Goal: Transaction & Acquisition: Register for event/course

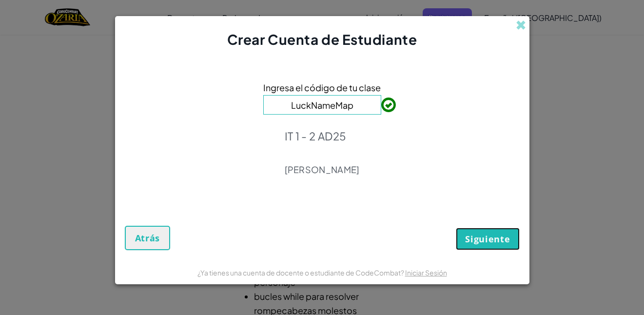
click at [510, 239] on button "Siguiente" at bounding box center [486, 239] width 63 height 22
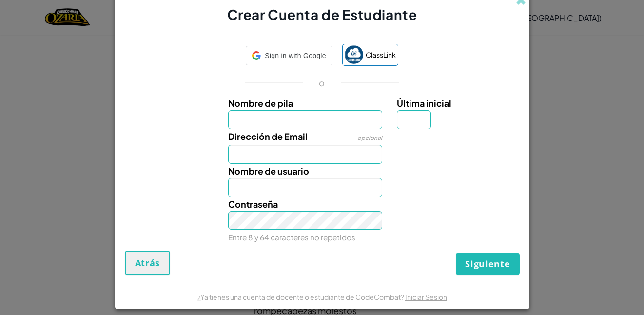
click at [315, 113] on input "Nombre de pila" at bounding box center [305, 119] width 154 height 19
click at [313, 119] on input "Nombre de pila" at bounding box center [305, 119] width 154 height 19
type input "[PERSON_NAME]"
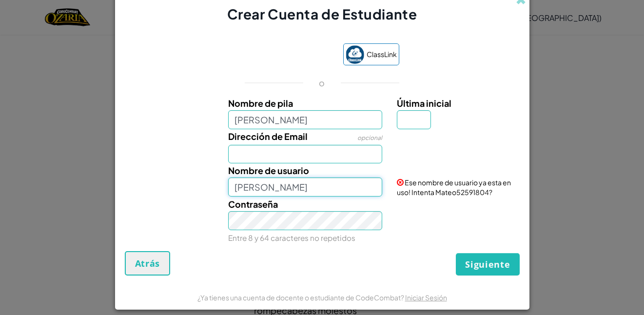
click at [311, 185] on input "[PERSON_NAME]" at bounding box center [305, 186] width 154 height 19
type input "[PERSON_NAME]"
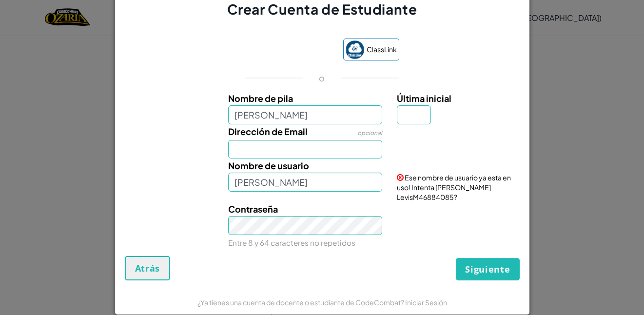
click at [553, 6] on div "Crear Cuenta de Estudiante ClassLink o Nombre [PERSON_NAME] Última inicial Dire…" at bounding box center [322, 157] width 644 height 315
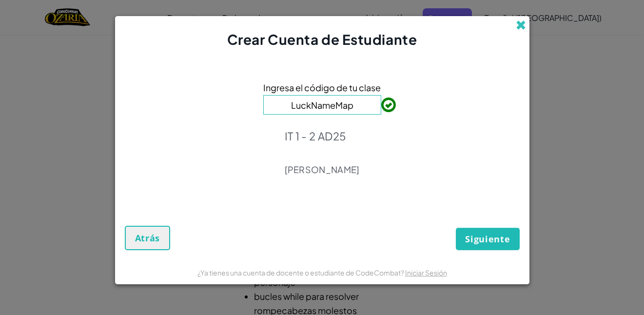
click at [519, 27] on span at bounding box center [520, 25] width 10 height 10
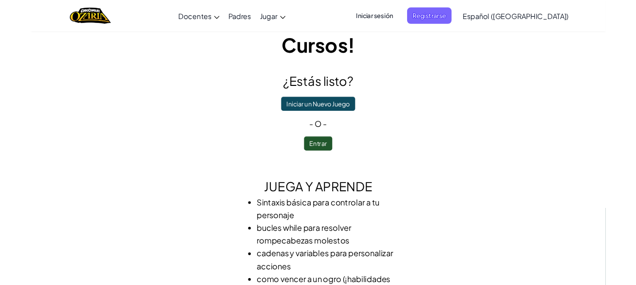
scroll to position [146, 0]
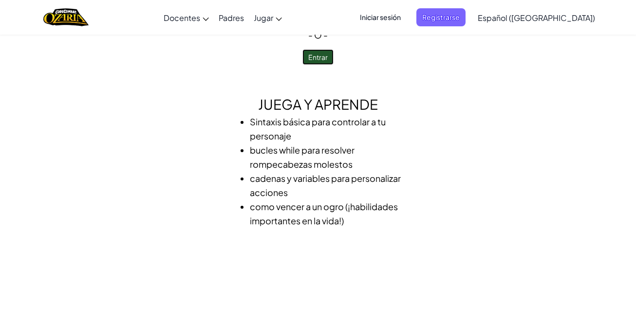
click at [314, 58] on button "Entrar" at bounding box center [318, 57] width 31 height 16
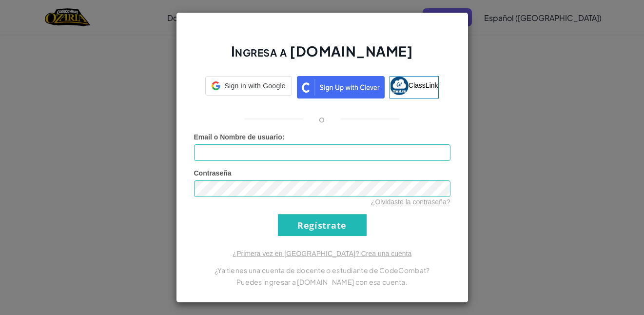
click at [241, 142] on div "Email o Nombre de usuario :" at bounding box center [322, 146] width 256 height 29
click at [240, 147] on input "Email o Nombre de usuario :" at bounding box center [322, 152] width 256 height 17
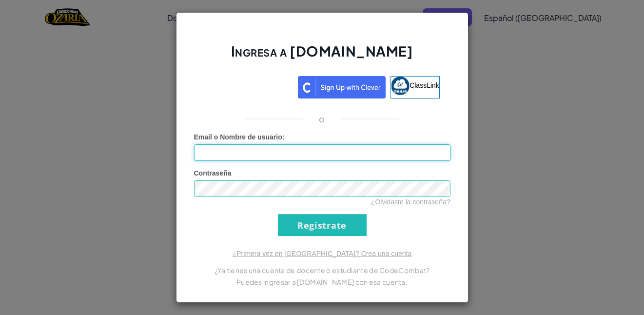
click at [203, 157] on input "Email o Nombre de usuario :" at bounding box center [322, 152] width 256 height 17
type input "[EMAIL_ADDRESS][DOMAIN_NAME]"
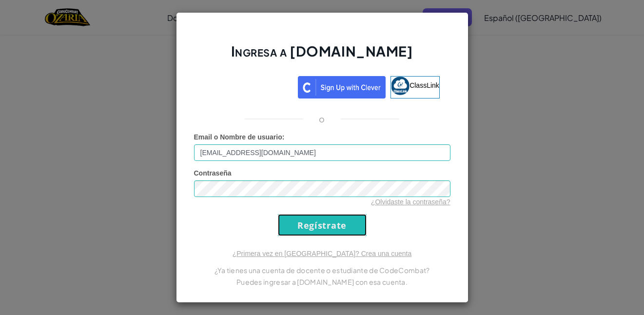
click at [297, 229] on input "Regístrate" at bounding box center [322, 225] width 89 height 22
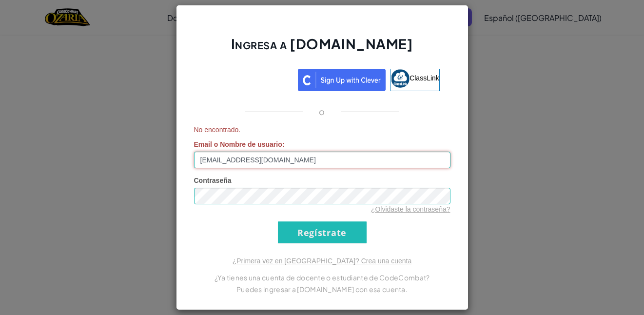
click at [281, 164] on input "[EMAIL_ADDRESS][DOMAIN_NAME]" at bounding box center [322, 160] width 256 height 17
drag, startPoint x: 285, startPoint y: 153, endPoint x: 256, endPoint y: 142, distance: 30.7
click at [283, 151] on div "No encontrado. Email o Nombre de usuario : [EMAIL_ADDRESS][DOMAIN_NAME]" at bounding box center [322, 146] width 256 height 43
click at [391, 38] on h2 "Ingresa a [DOMAIN_NAME]" at bounding box center [322, 49] width 256 height 28
click at [493, 48] on div "Ingresa a [DOMAIN_NAME] ClassLink o No encontrado. Email o Nombre de usuario : …" at bounding box center [322, 157] width 644 height 315
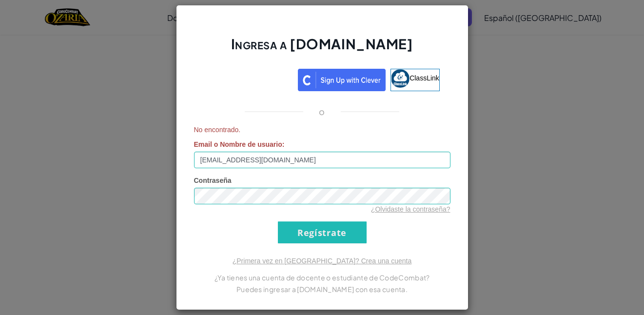
drag, startPoint x: 484, startPoint y: 53, endPoint x: 477, endPoint y: 53, distance: 6.3
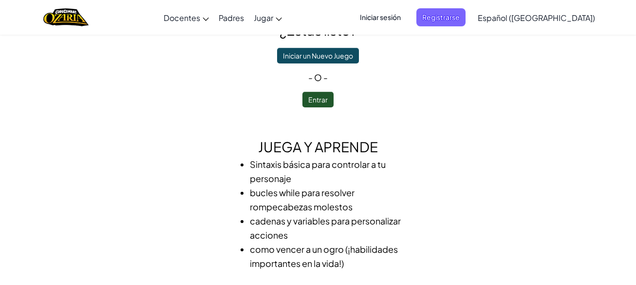
scroll to position [0, 0]
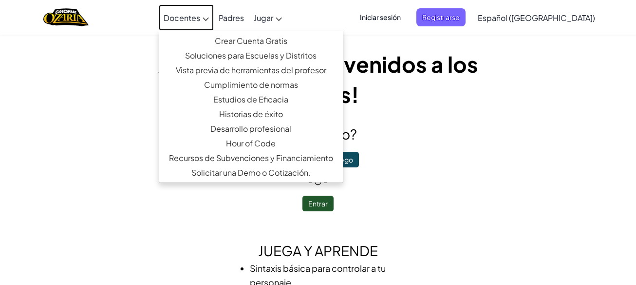
click at [200, 19] on span "Docentes" at bounding box center [182, 18] width 37 height 10
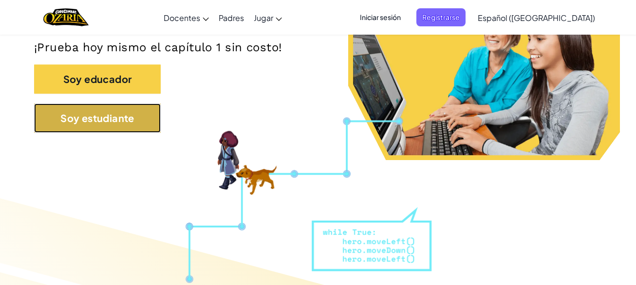
click at [118, 107] on button "Soy estudiante" at bounding box center [97, 117] width 127 height 29
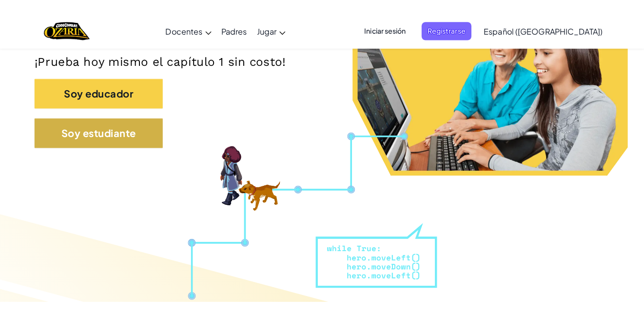
scroll to position [244, 0]
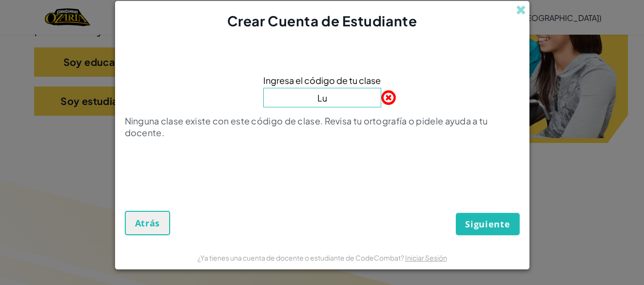
type input "LuckNameMap"
click at [488, 231] on button "Siguiente" at bounding box center [486, 223] width 63 height 22
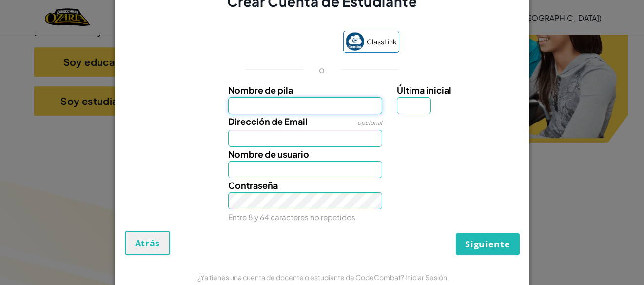
click at [262, 110] on input "Nombre de pila" at bounding box center [305, 105] width 154 height 17
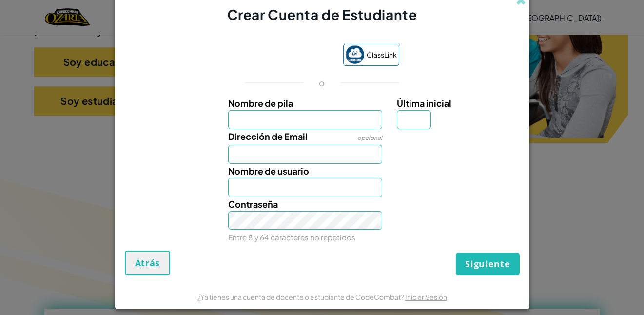
click at [274, 131] on label "Dirección de Email" at bounding box center [267, 136] width 79 height 14
click at [274, 145] on input "Dirección de Email" at bounding box center [305, 154] width 154 height 19
click at [276, 120] on input "Nombre de pila" at bounding box center [305, 119] width 154 height 19
type input "[PERSON_NAME]"
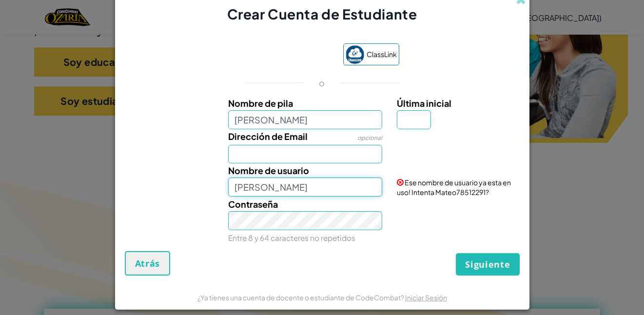
click at [266, 190] on input "[PERSON_NAME]" at bounding box center [305, 186] width 154 height 19
type input "[PERSON_NAME]"
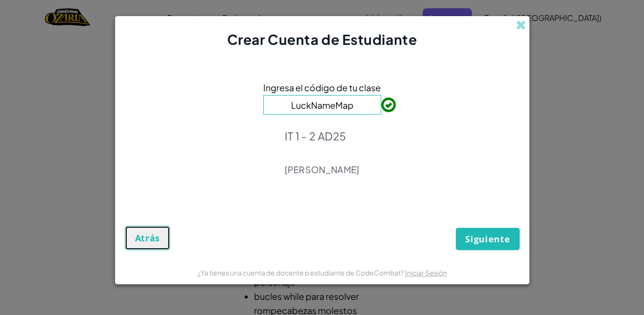
click at [135, 238] on span "Atrás" at bounding box center [147, 238] width 25 height 12
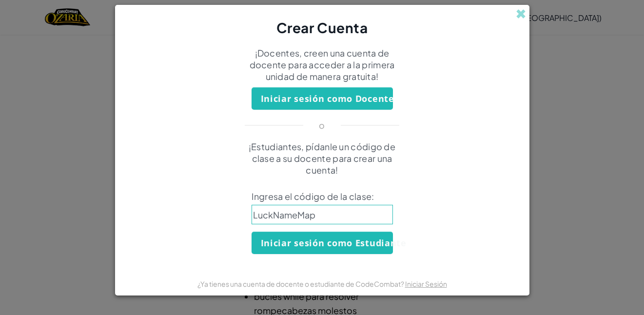
drag, startPoint x: 480, startPoint y: 81, endPoint x: 532, endPoint y: 70, distance: 52.7
click at [483, 80] on div "¡Docentes, creen una cuenta de docente para acceder a la primera unidad de mane…" at bounding box center [321, 67] width 409 height 40
click at [521, 19] on span at bounding box center [520, 14] width 10 height 10
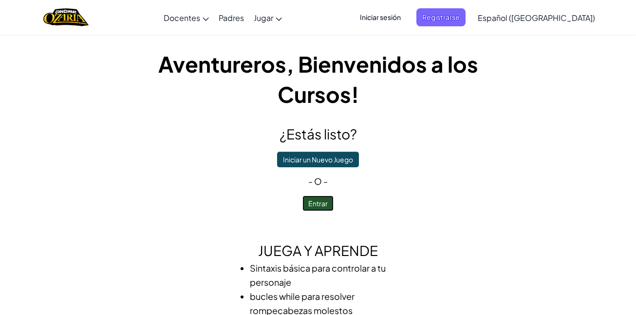
click at [321, 205] on button "Entrar" at bounding box center [318, 203] width 31 height 16
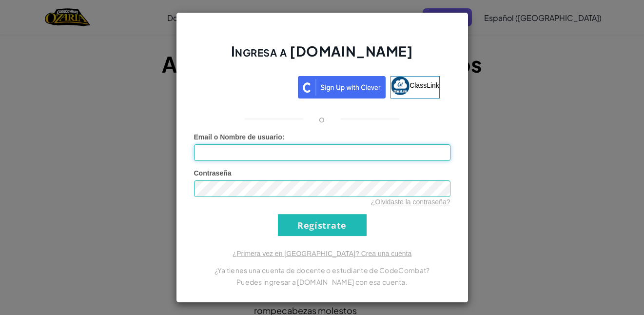
click at [247, 152] on input "Email o Nombre de usuario :" at bounding box center [322, 152] width 256 height 17
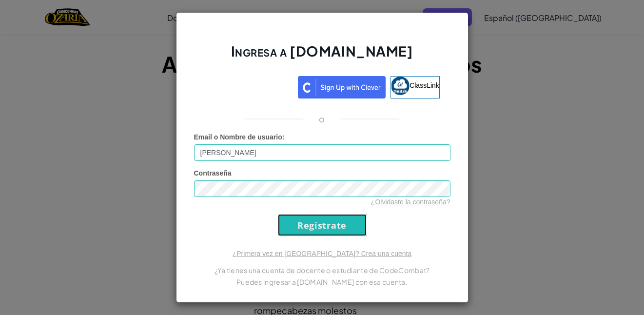
click at [286, 220] on input "Regístrate" at bounding box center [322, 225] width 89 height 22
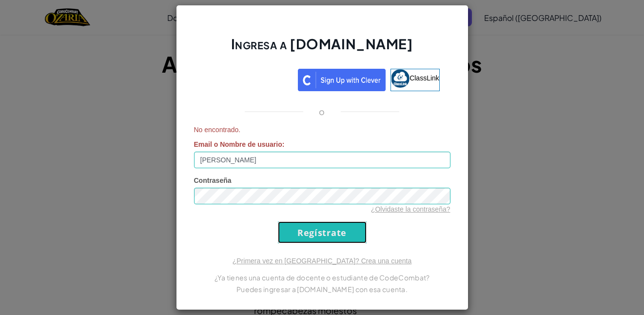
click at [314, 234] on input "Regístrate" at bounding box center [322, 232] width 89 height 22
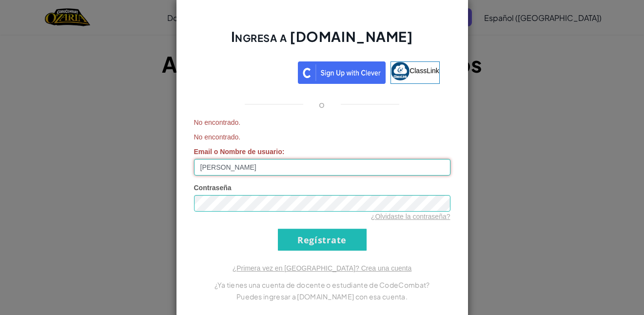
click at [264, 167] on input "Mateo Mendez Levis" at bounding box center [322, 167] width 256 height 17
type input "[PERSON_NAME]"
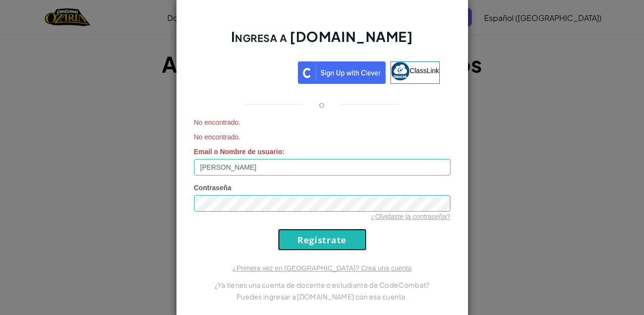
click at [339, 242] on input "Regístrate" at bounding box center [322, 239] width 89 height 22
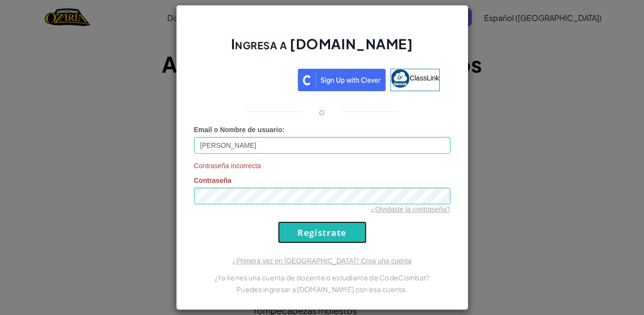
click at [299, 236] on input "Regístrate" at bounding box center [322, 232] width 89 height 22
